Goal: Find specific fact

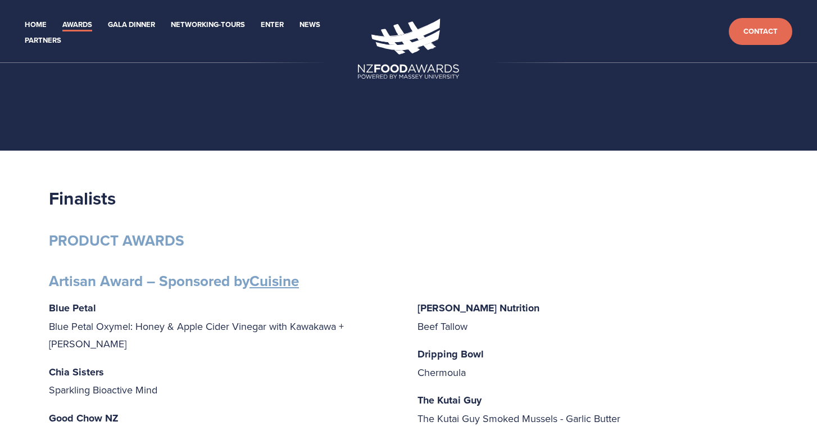
scroll to position [712, 0]
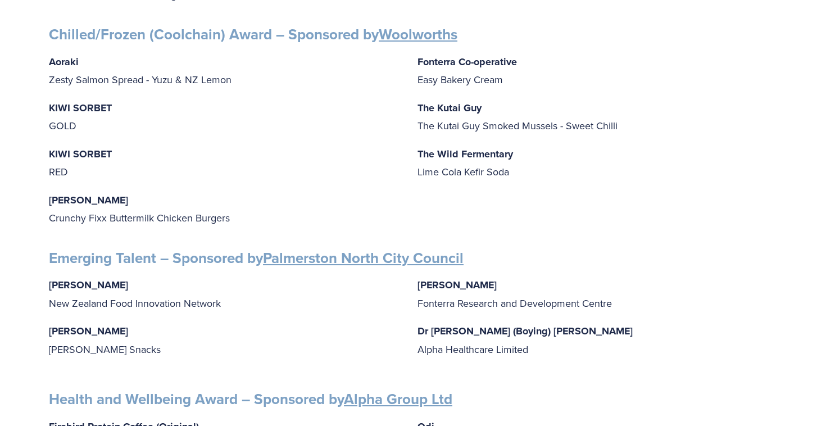
click at [470, 324] on strong "Dr [PERSON_NAME] (Boying) [PERSON_NAME]" at bounding box center [524, 331] width 215 height 15
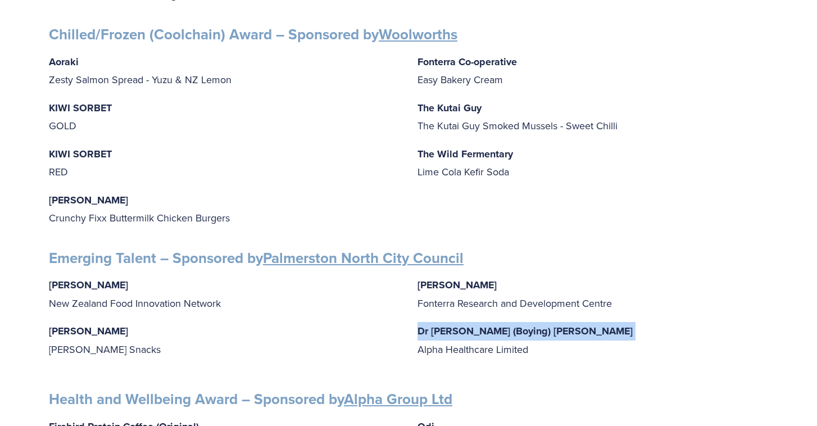
click at [470, 324] on strong "Dr [PERSON_NAME] (Boying) [PERSON_NAME]" at bounding box center [524, 331] width 215 height 15
copy strong "Dr [PERSON_NAME] (Boying) [PERSON_NAME]"
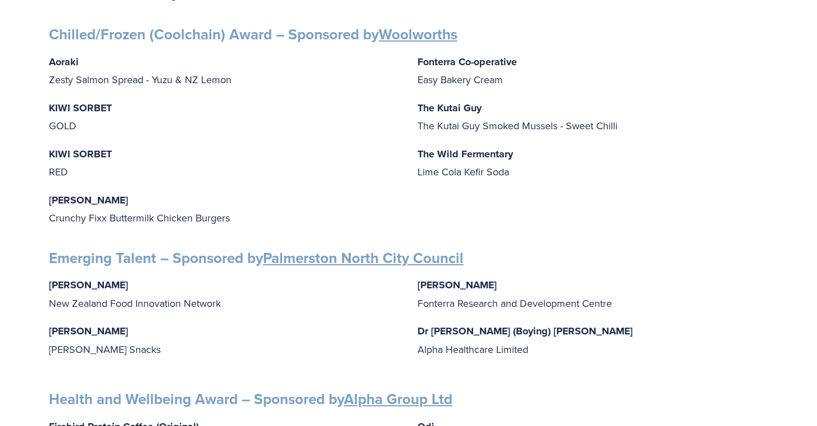
click at [444, 278] on strong "[PERSON_NAME]" at bounding box center [456, 285] width 79 height 15
copy strong "[PERSON_NAME]"
